Goal: Information Seeking & Learning: Understand process/instructions

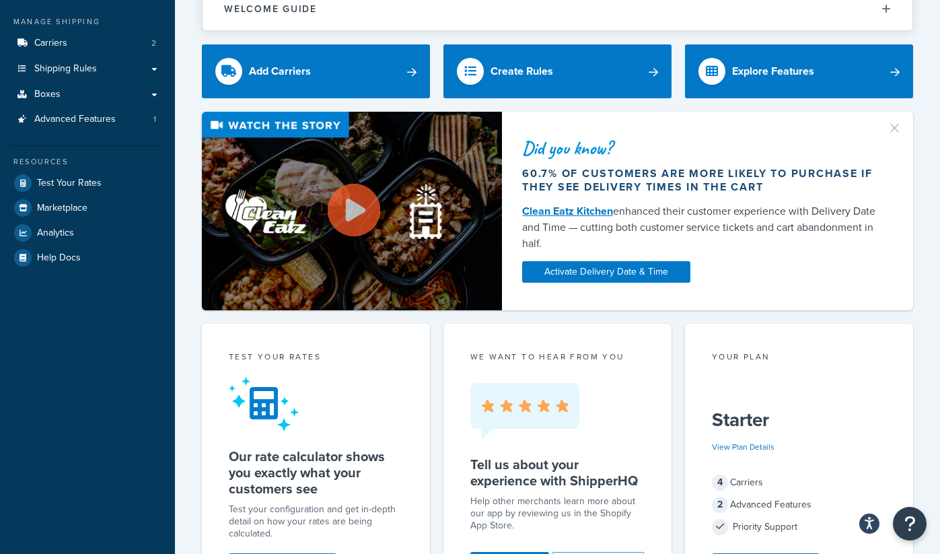
scroll to position [149, 0]
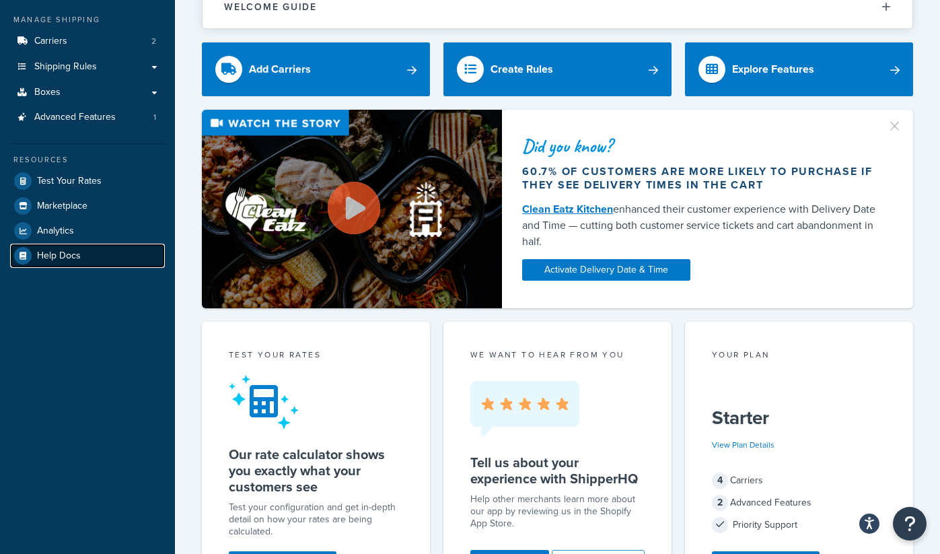
click at [92, 260] on link "Help Docs" at bounding box center [87, 256] width 155 height 24
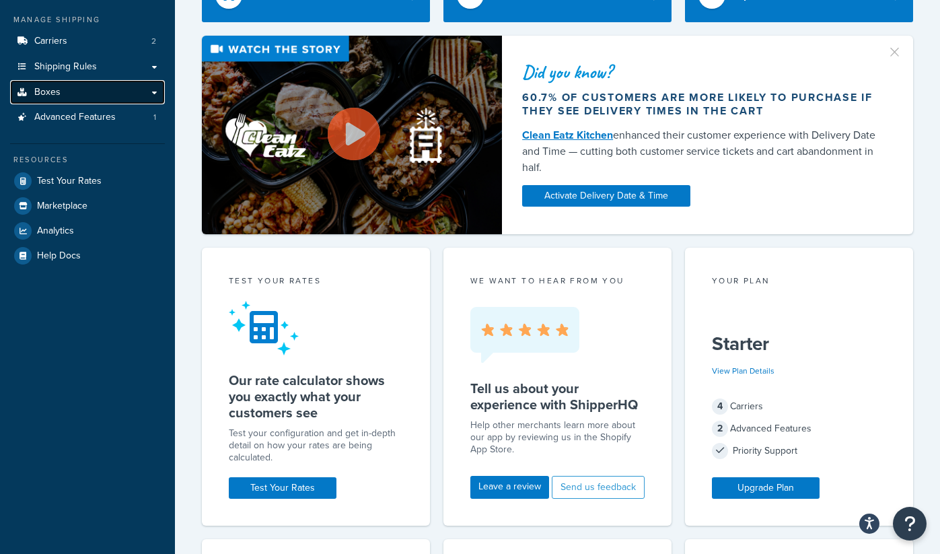
click at [112, 93] on link "Boxes" at bounding box center [87, 92] width 155 height 25
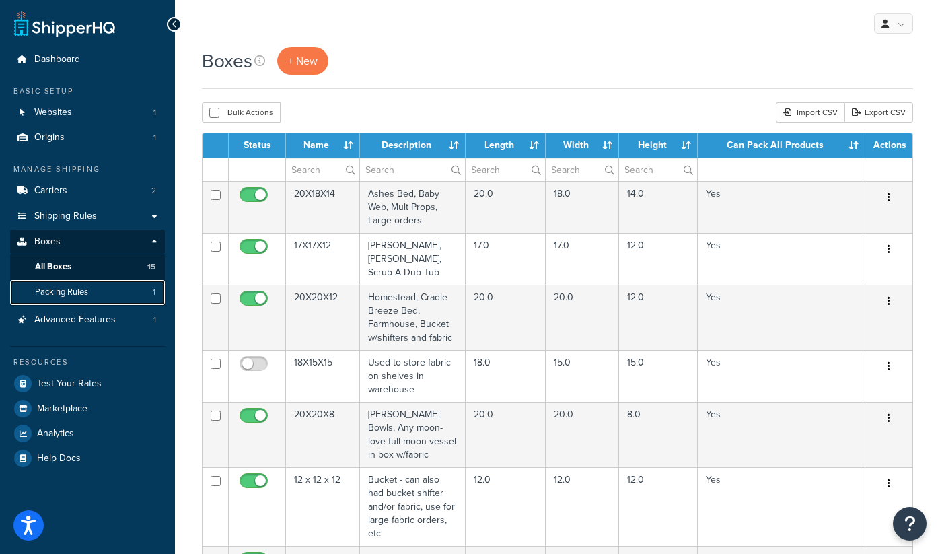
click at [67, 288] on span "Packing Rules" at bounding box center [61, 292] width 53 height 11
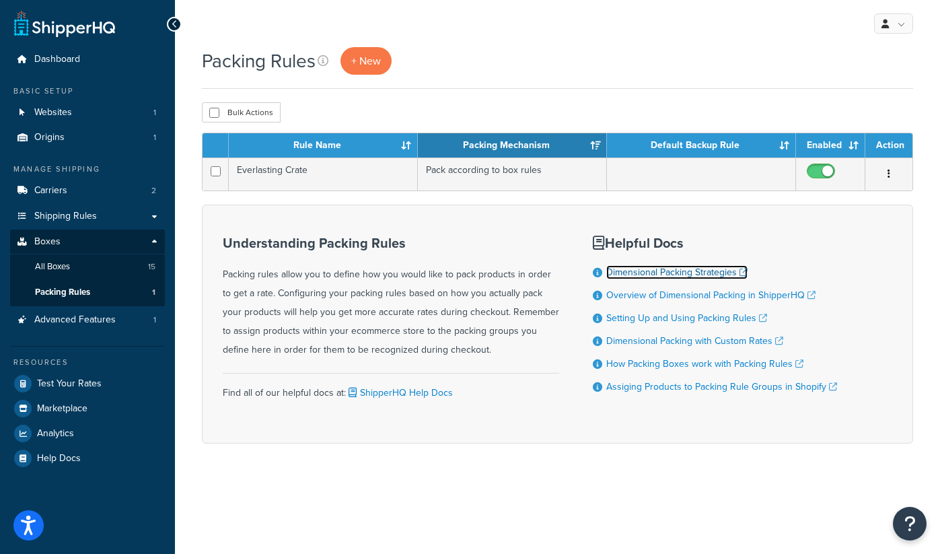
click at [669, 274] on link "Dimensional Packing Strategies" at bounding box center [676, 272] width 141 height 14
